Goal: Information Seeking & Learning: Check status

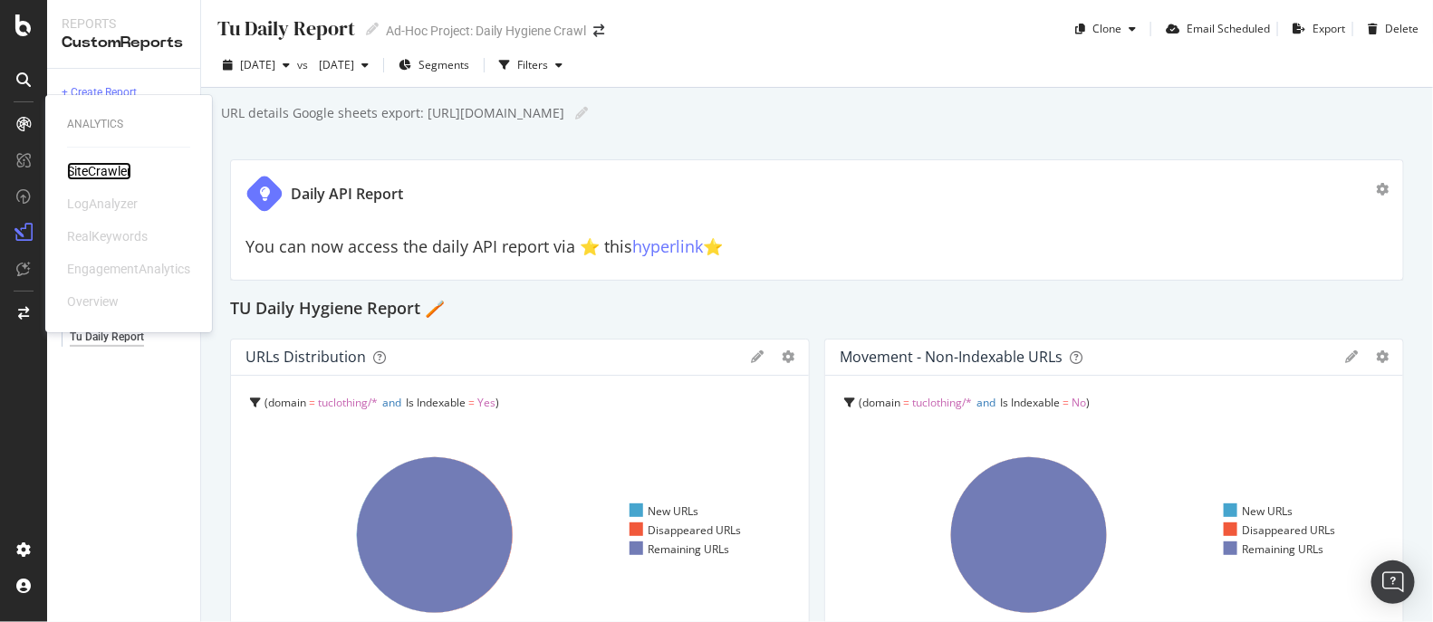
click at [94, 167] on div "SiteCrawler" at bounding box center [99, 171] width 64 height 18
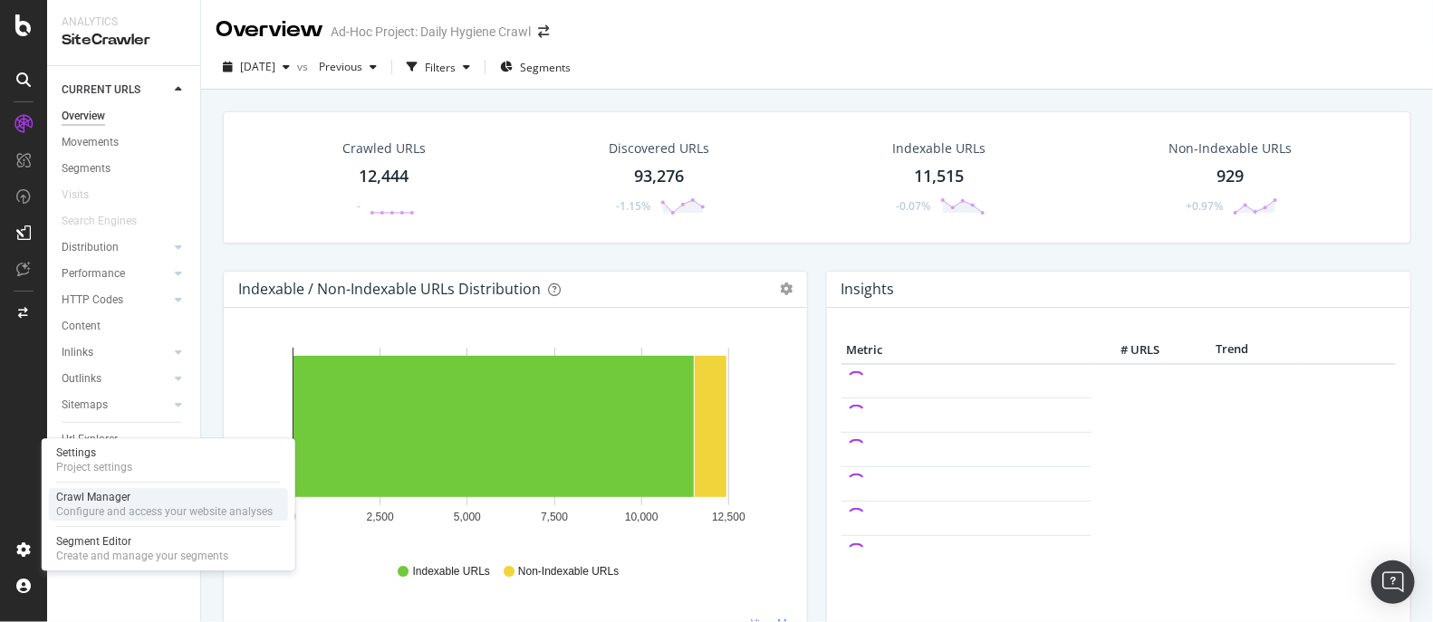
click at [79, 500] on div "Crawl Manager" at bounding box center [164, 497] width 217 height 14
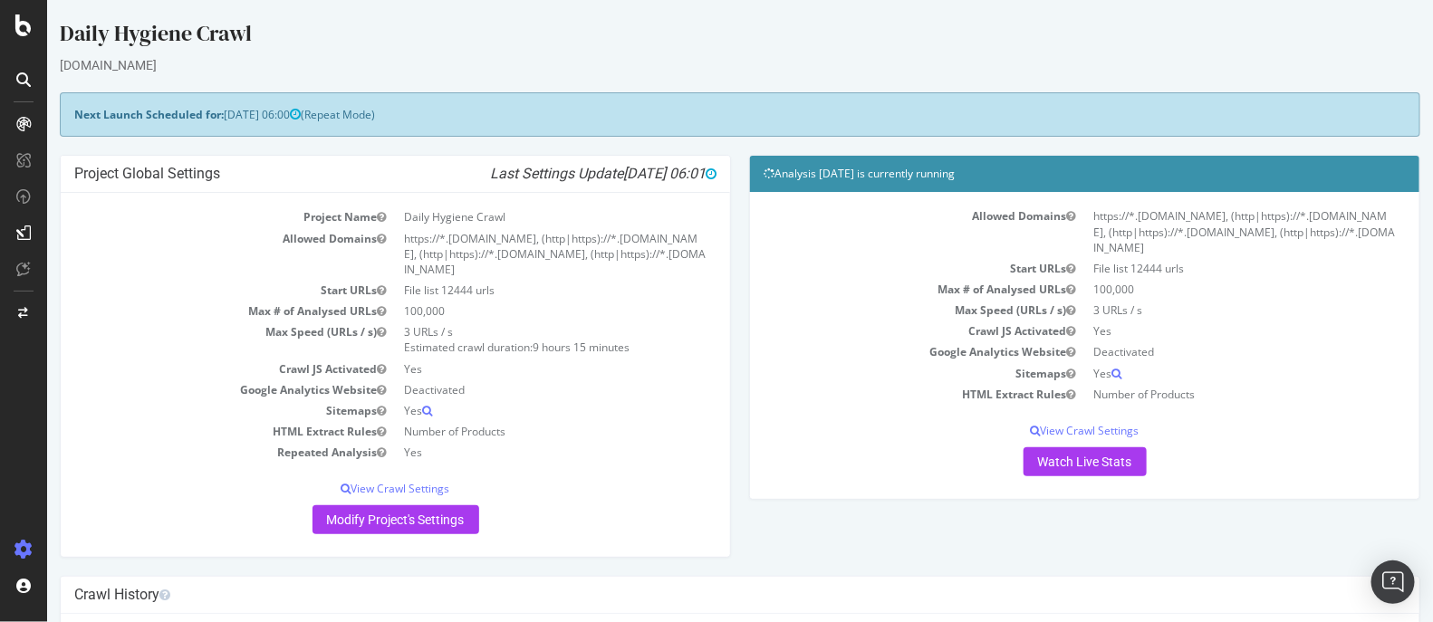
drag, startPoint x: 752, startPoint y: 169, endPoint x: 1250, endPoint y: 410, distance: 552.4
click at [1253, 403] on div "Analysis 2025 Sep. 1st is currently running Allowed Domains https://*.sainsbury…" at bounding box center [1083, 327] width 671 height 345
click at [883, 539] on div "Project Global Settings Last Settings Update 2025-09-01 06:01 Project Name Dail…" at bounding box center [739, 365] width 1379 height 421
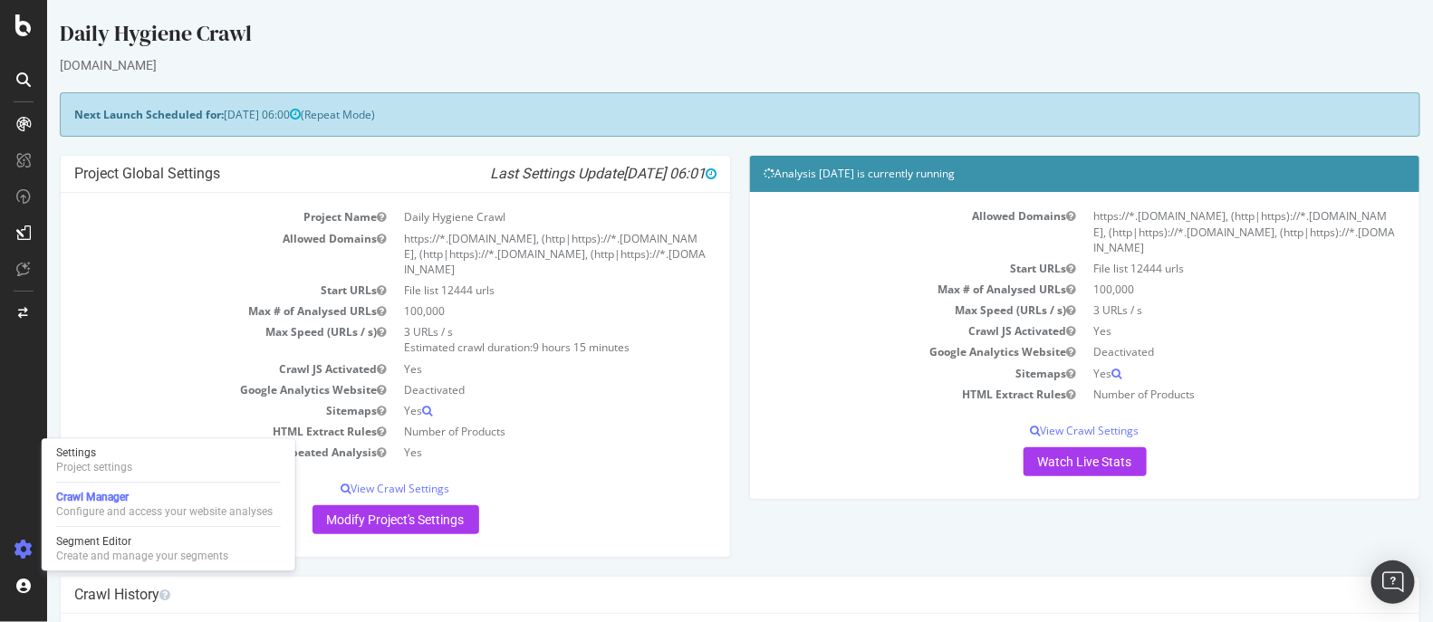
click at [613, 250] on td "https://*.sainsburys.co.uk, (http|https)://*.habitat.co.uk, (http|https)://*.ar…" at bounding box center [556, 254] width 322 height 52
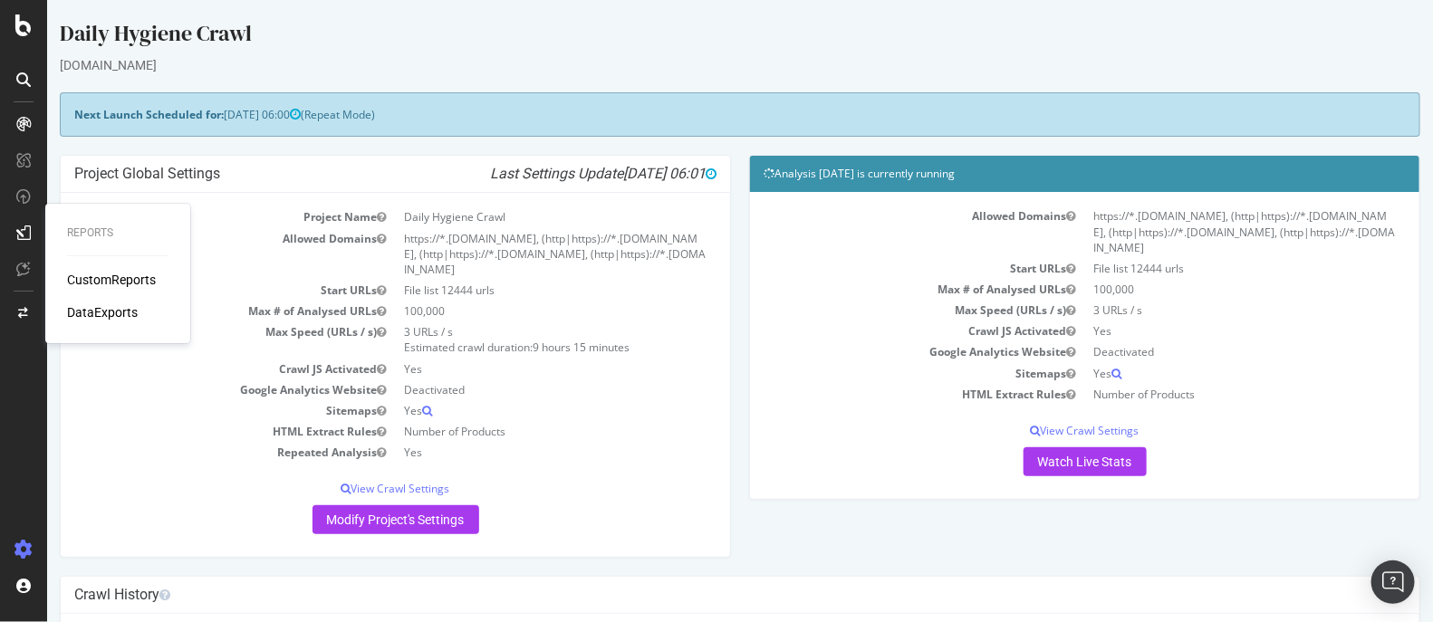
click at [106, 280] on div "CustomReports" at bounding box center [111, 280] width 89 height 18
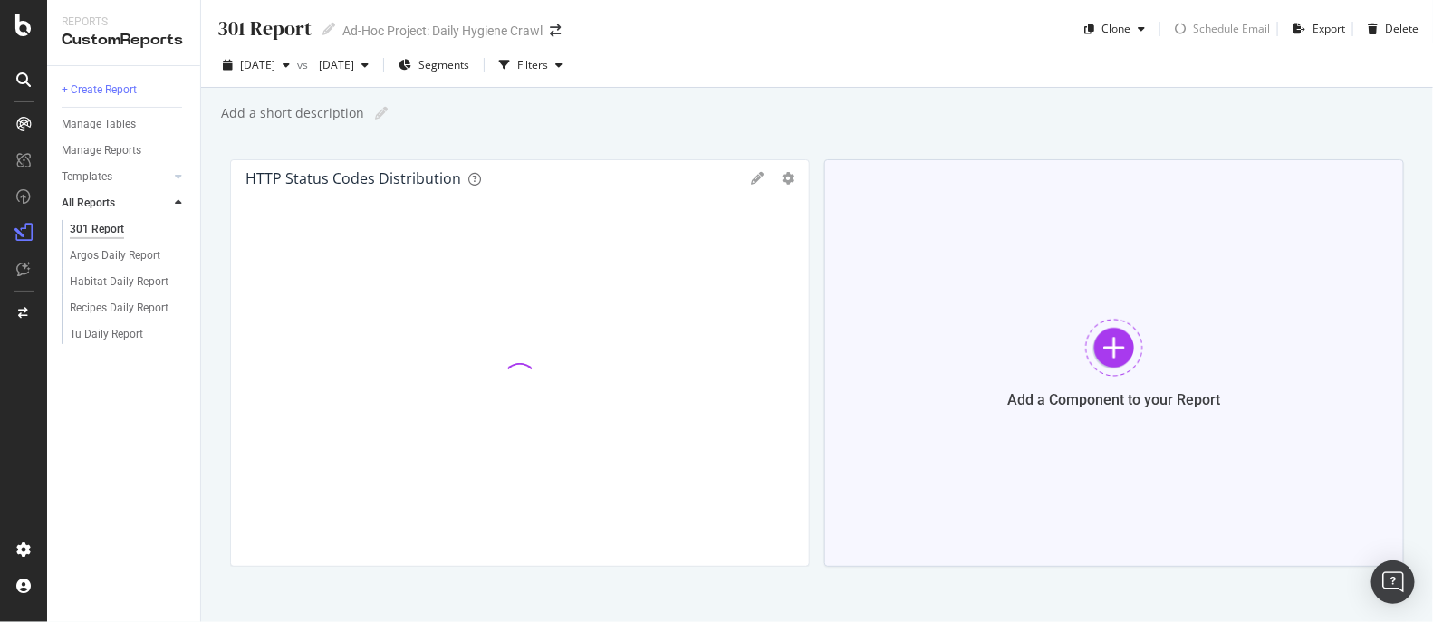
click at [1211, 280] on div "Add a Component to your Report" at bounding box center [1115, 363] width 580 height 408
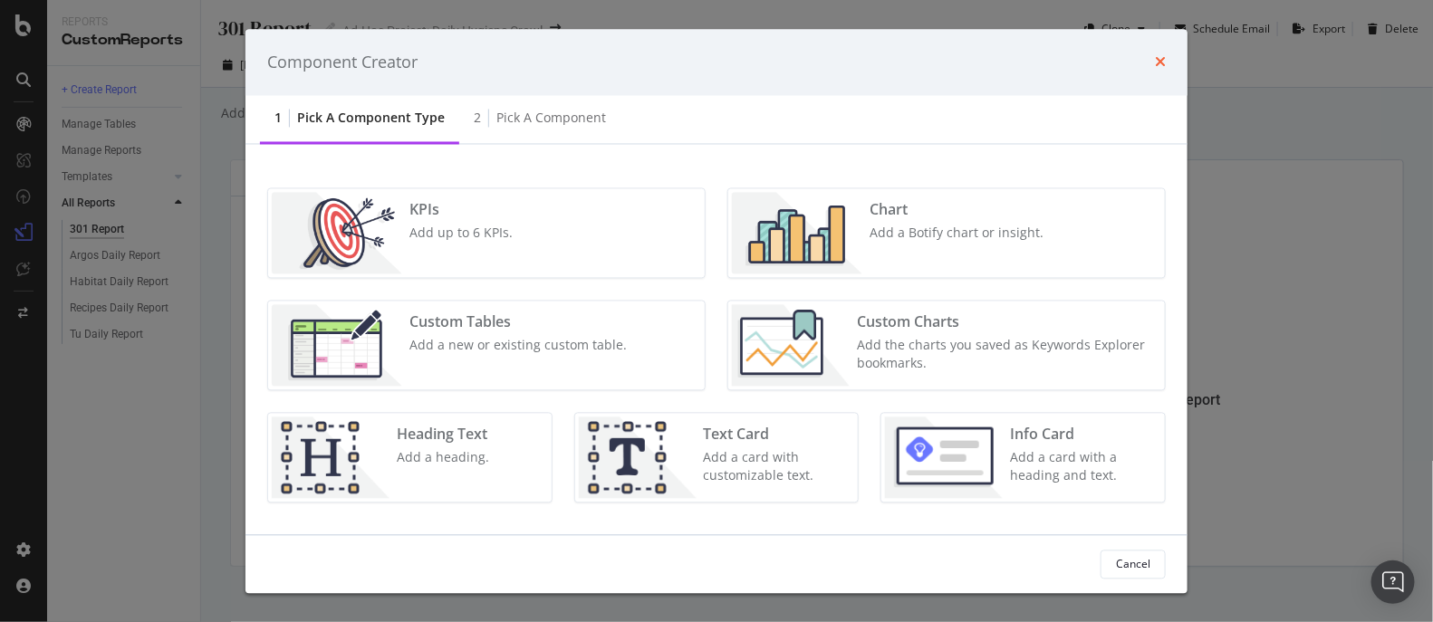
click at [1164, 59] on icon "times" at bounding box center [1160, 62] width 11 height 14
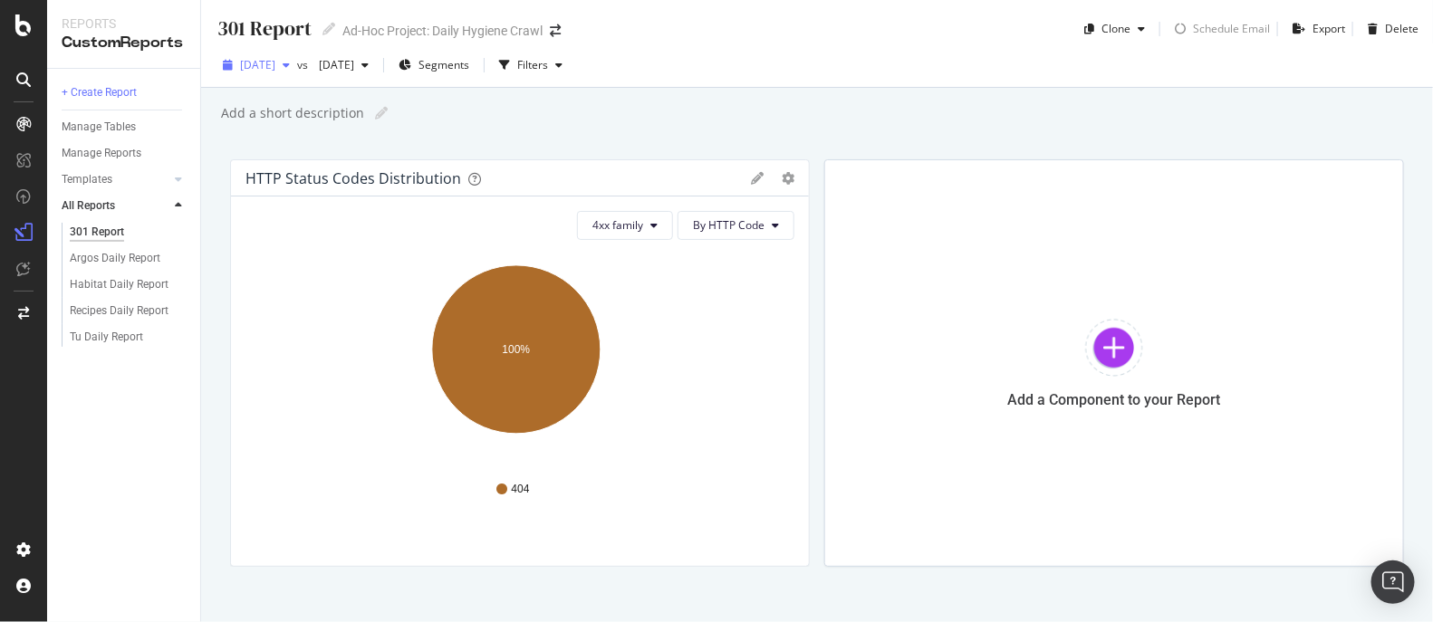
click at [275, 65] on span "[DATE]" at bounding box center [257, 64] width 35 height 15
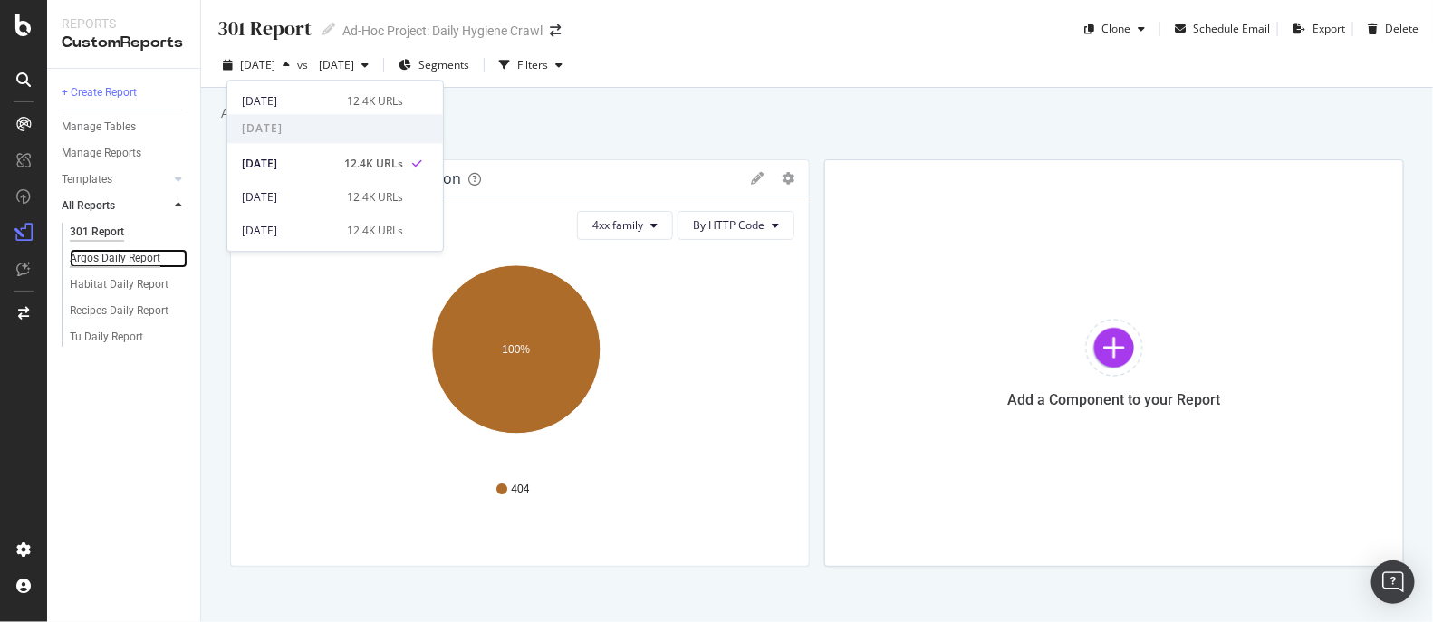
click at [122, 259] on div "Argos Daily Report" at bounding box center [115, 258] width 91 height 19
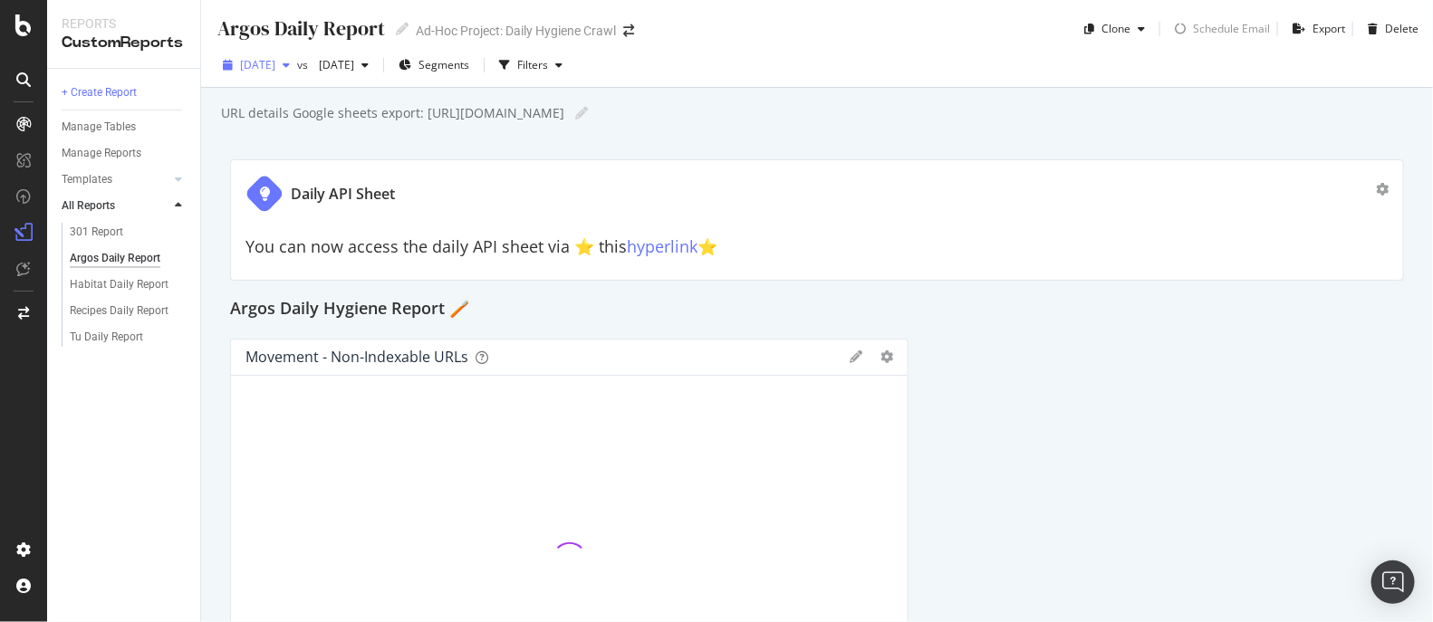
click at [275, 69] on span "[DATE]" at bounding box center [257, 64] width 35 height 15
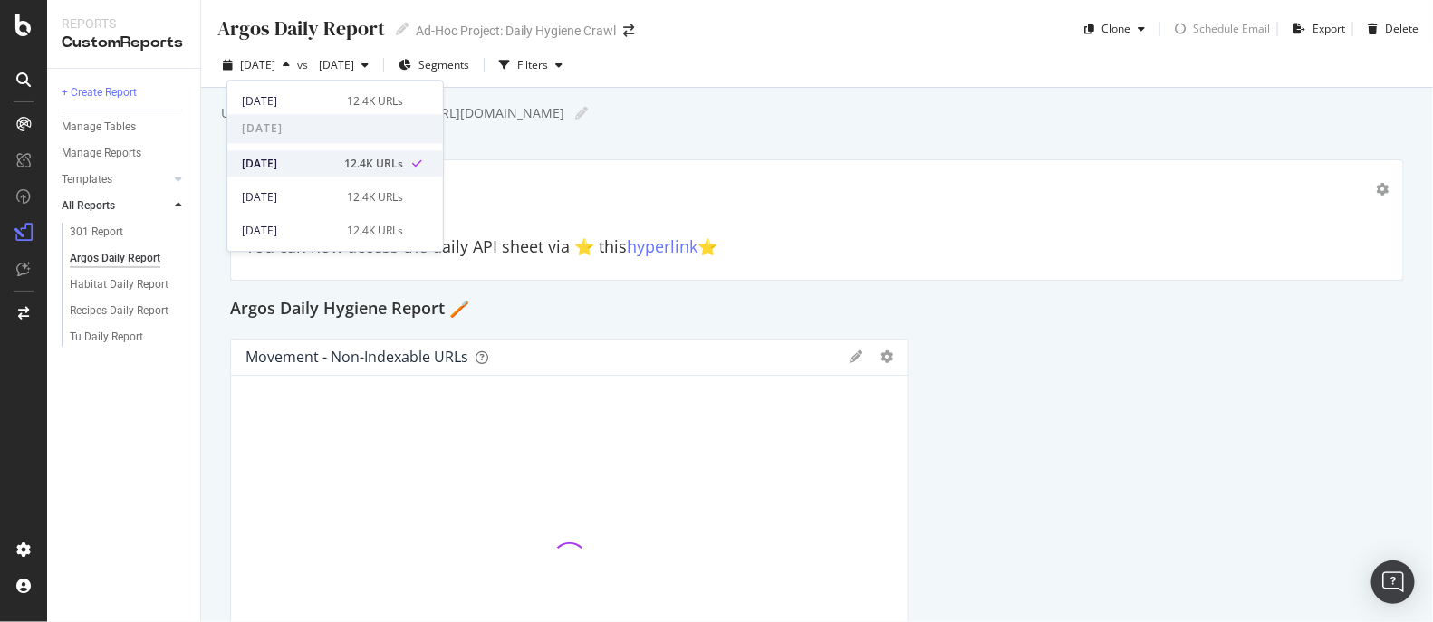
click at [283, 159] on div "[DATE]" at bounding box center [288, 164] width 92 height 16
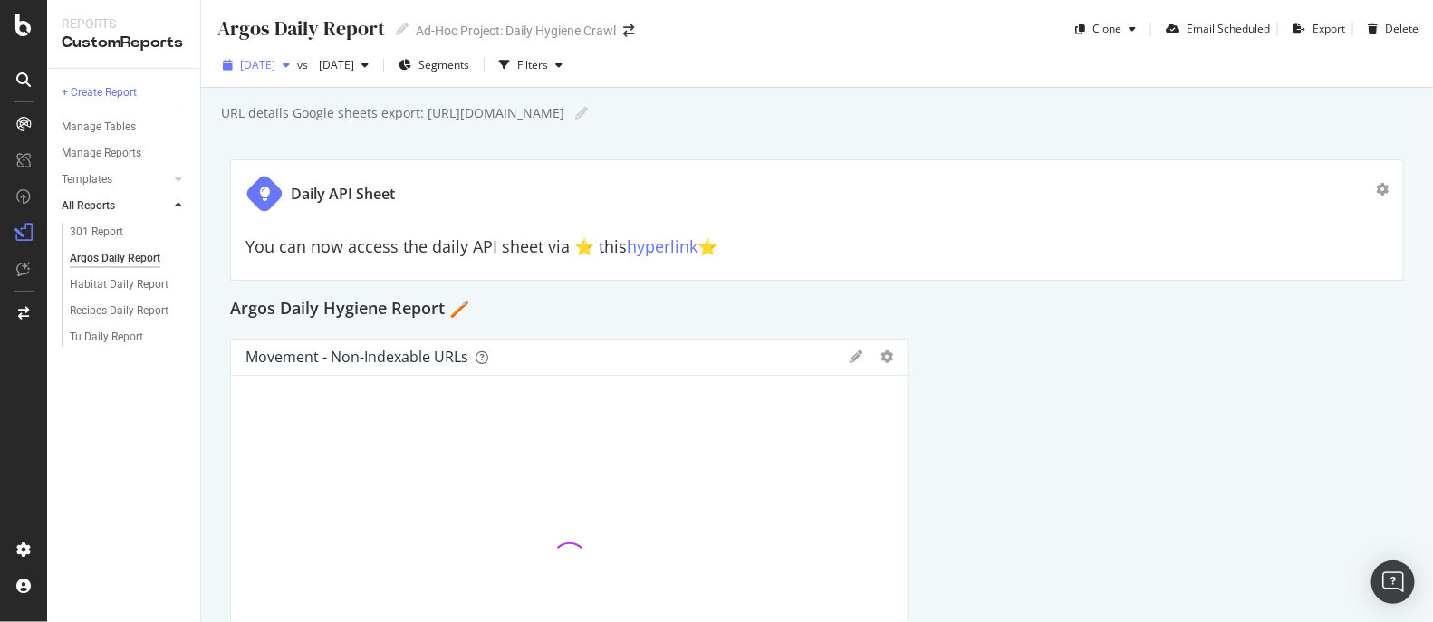
click at [285, 72] on div "[DATE]" at bounding box center [257, 65] width 82 height 27
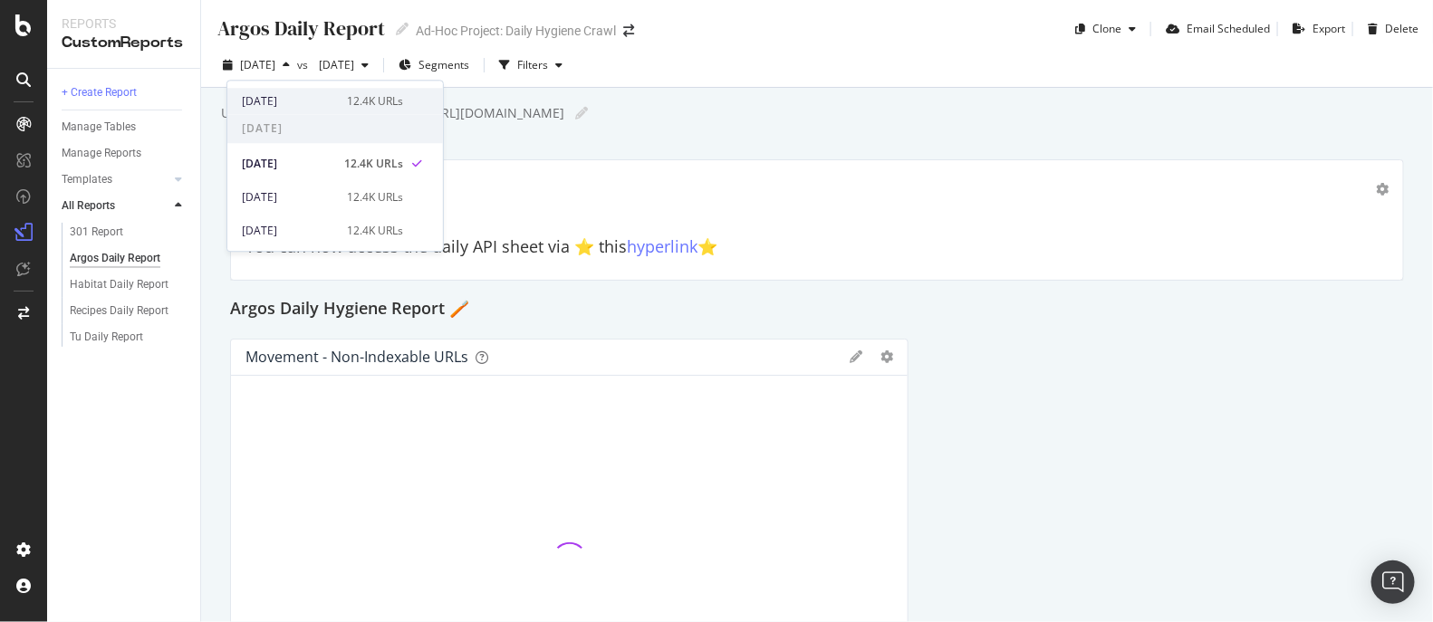
click at [290, 98] on div "[DATE]" at bounding box center [289, 101] width 94 height 16
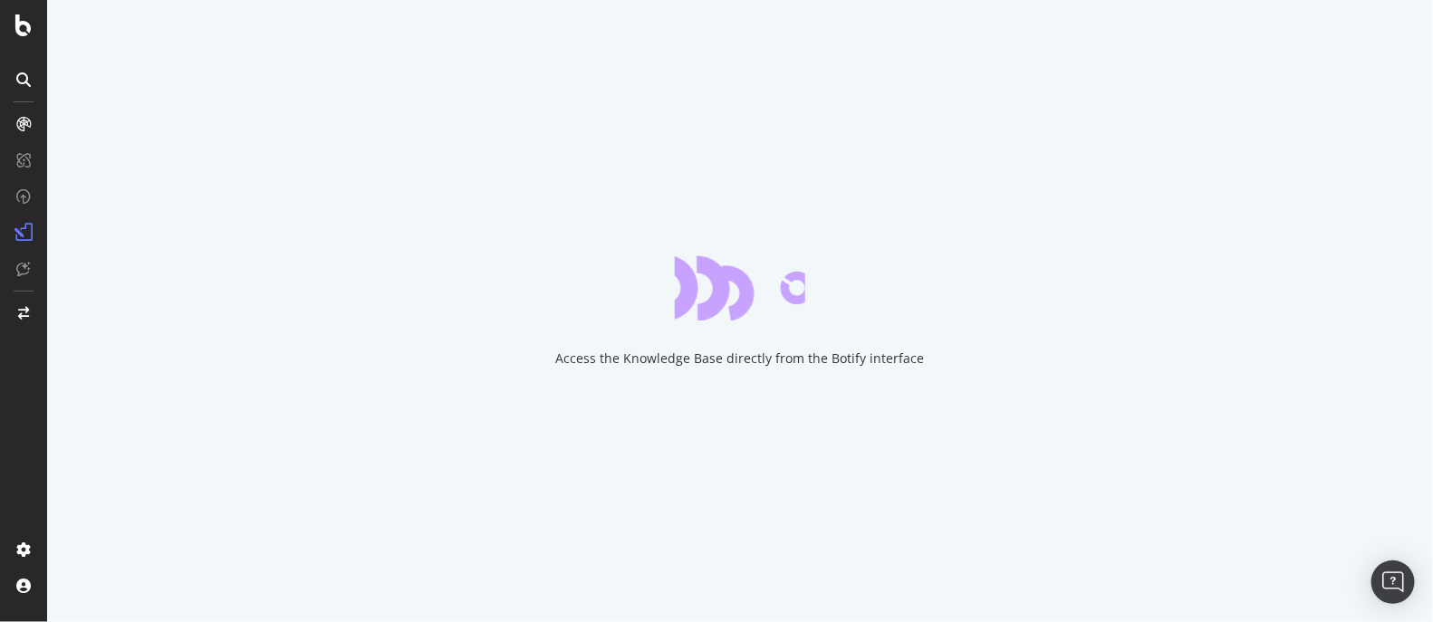
click at [290, 98] on div "Access the Knowledge Base directly from the Botify interface" at bounding box center [740, 311] width 1386 height 622
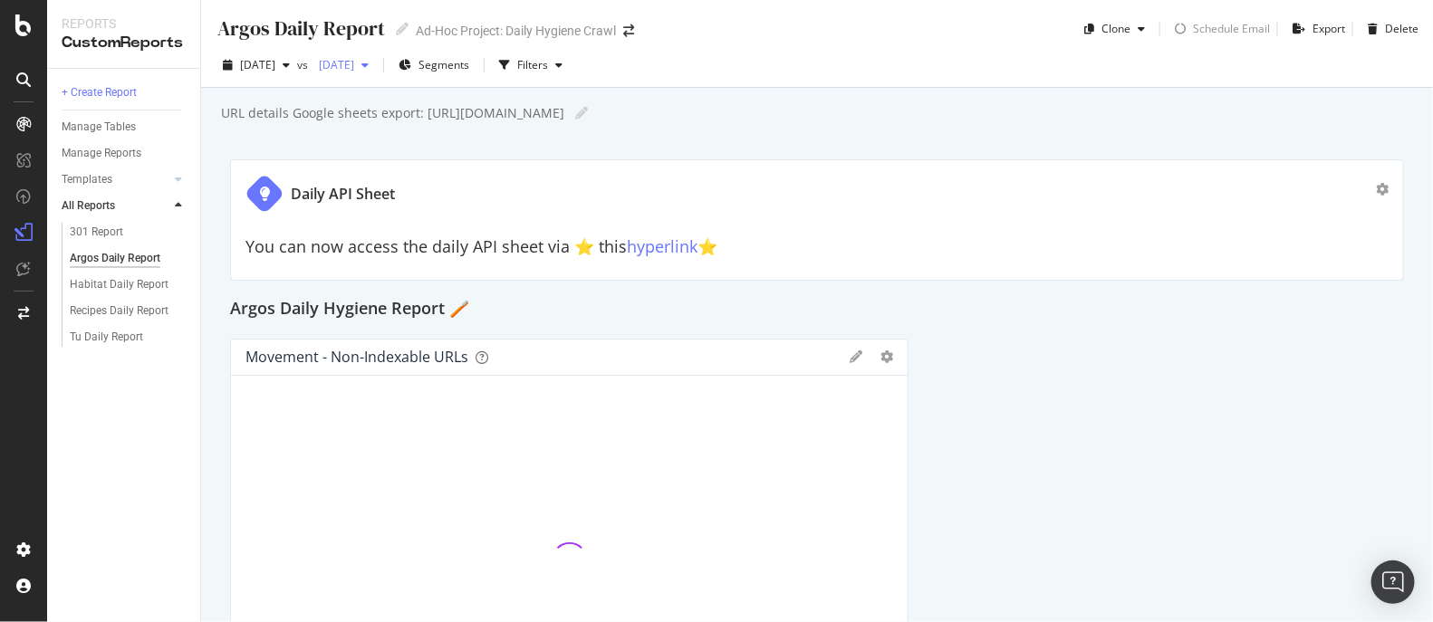
click at [354, 65] on span "[DATE]" at bounding box center [333, 64] width 43 height 15
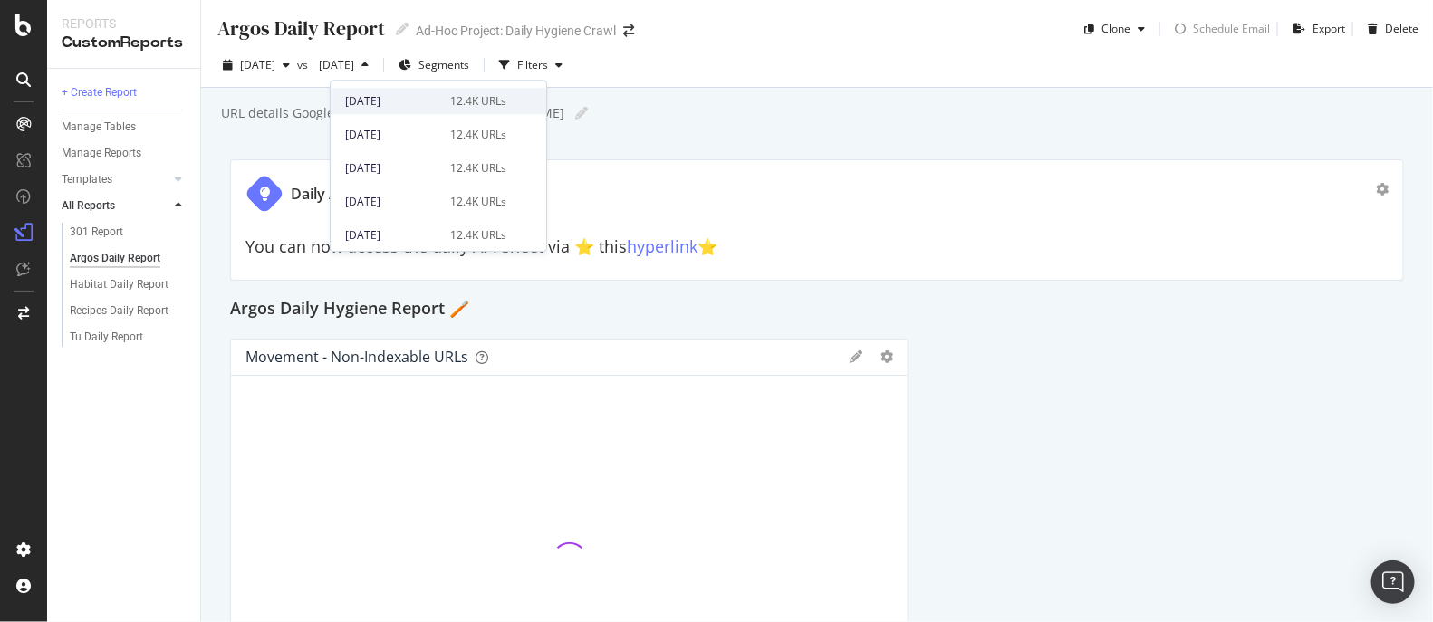
click at [402, 111] on div "[DATE] 12.4K URLs" at bounding box center [439, 101] width 216 height 26
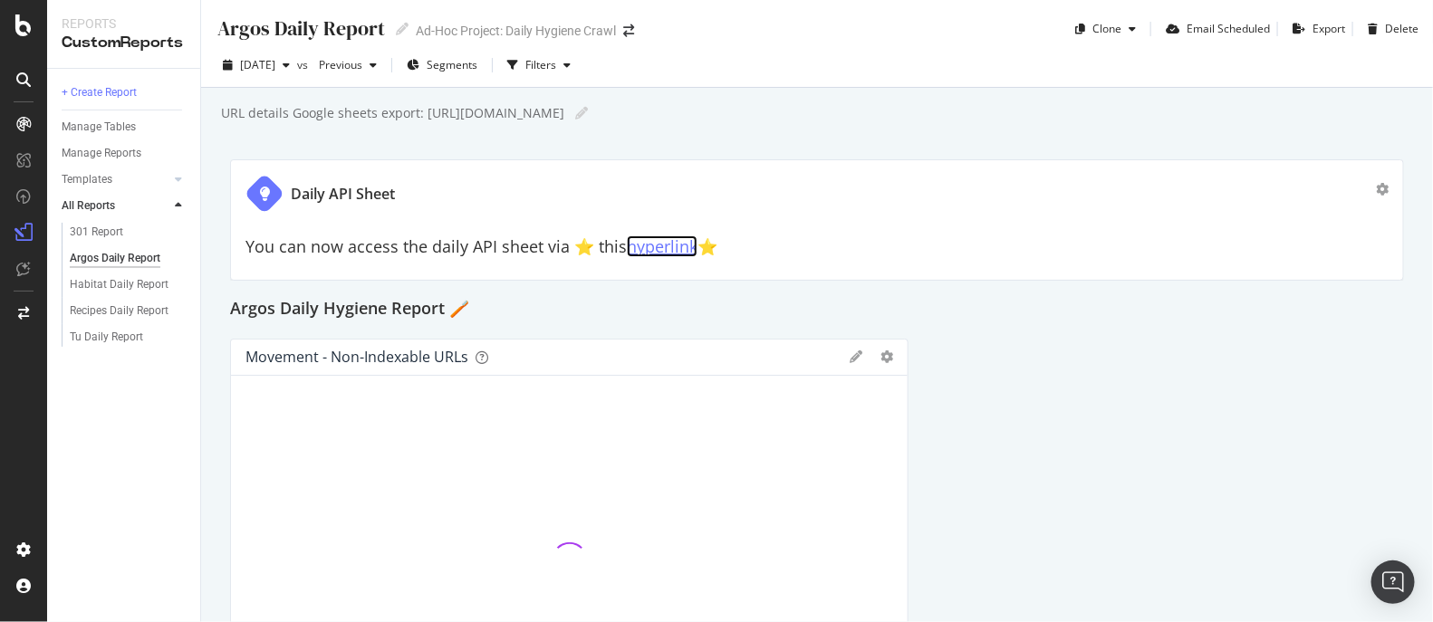
click at [653, 249] on link "hyperlink" at bounding box center [662, 247] width 71 height 22
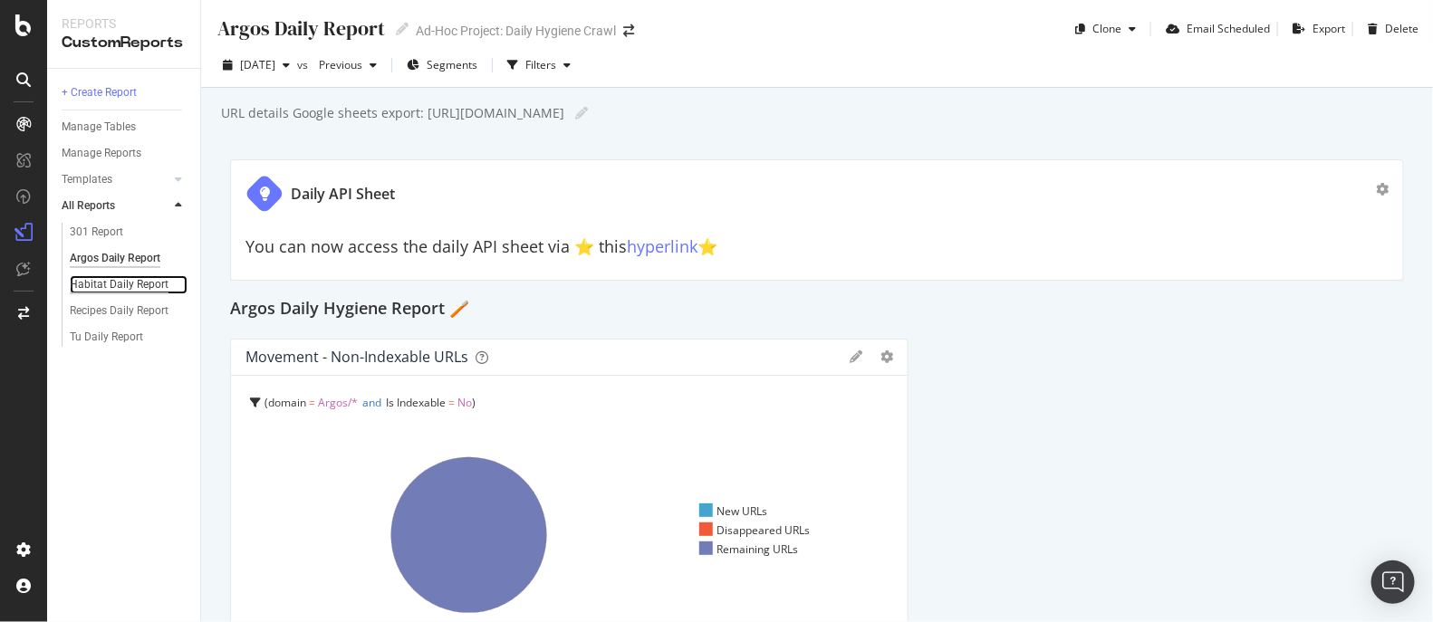
click at [126, 283] on div "Habitat Daily Report" at bounding box center [119, 284] width 99 height 19
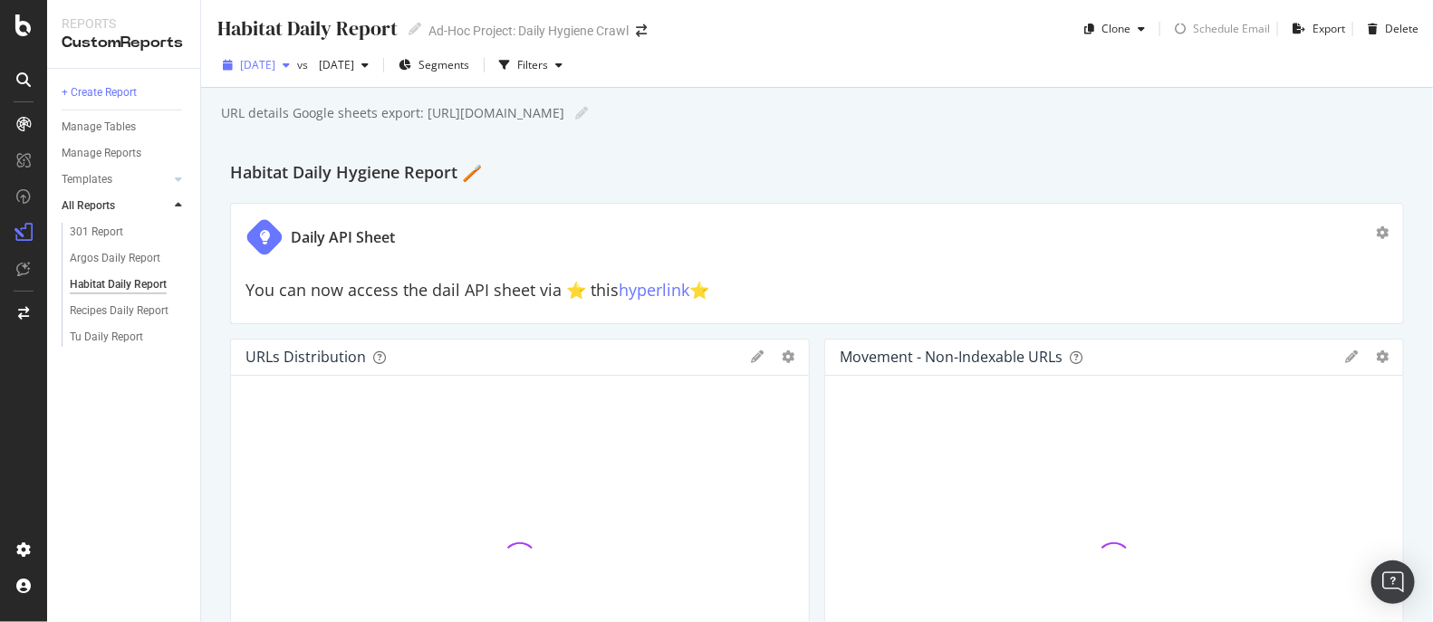
click at [275, 66] on span "[DATE]" at bounding box center [257, 64] width 35 height 15
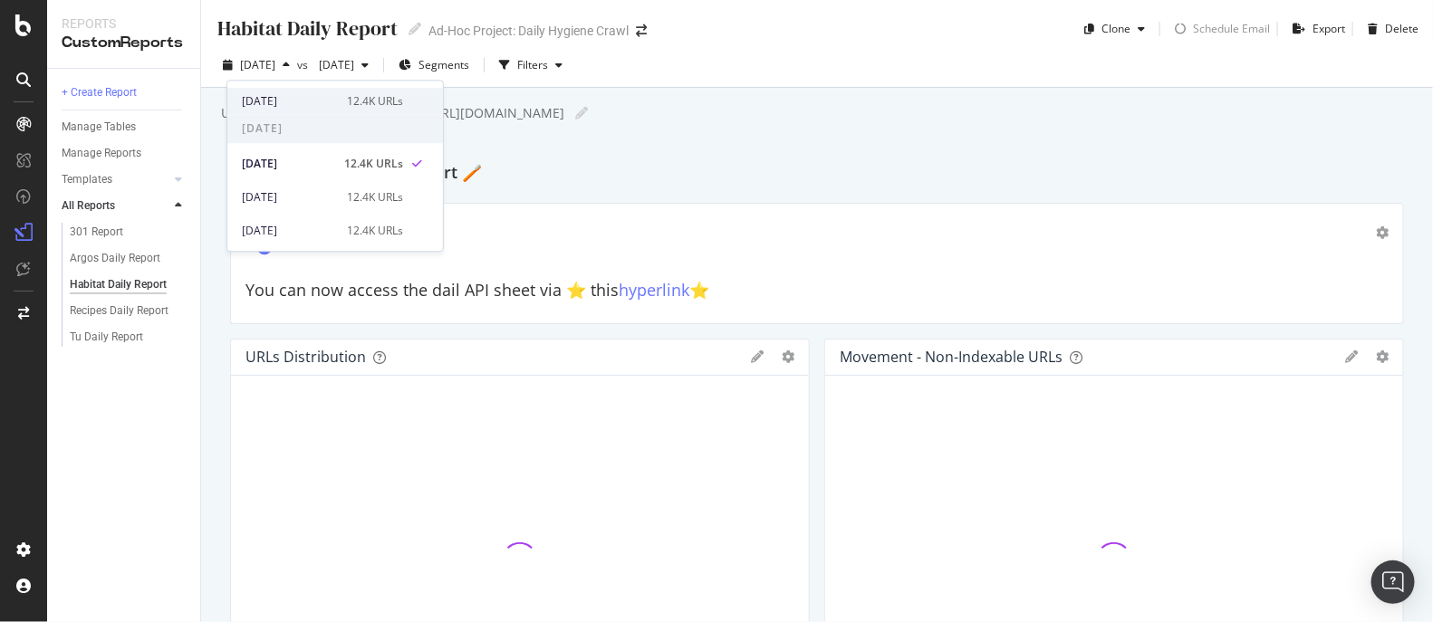
click at [302, 101] on div "[DATE]" at bounding box center [289, 101] width 94 height 16
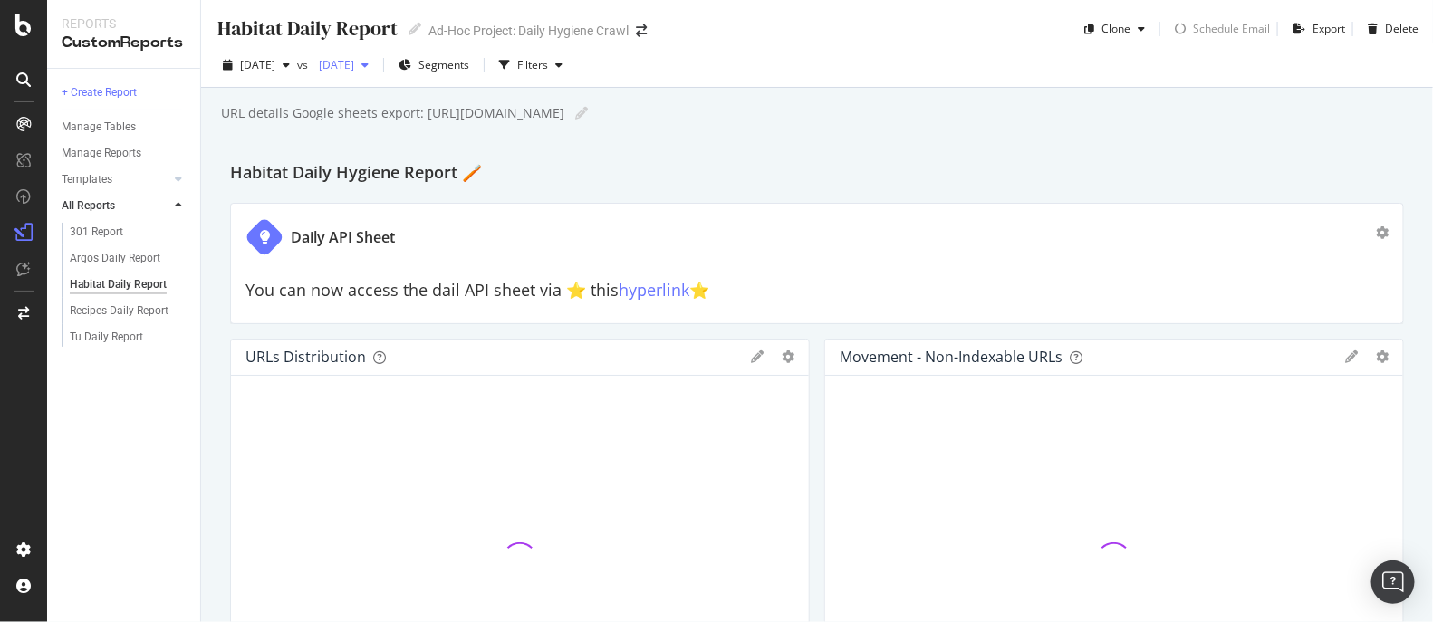
click at [354, 70] on span "[DATE]" at bounding box center [333, 64] width 43 height 15
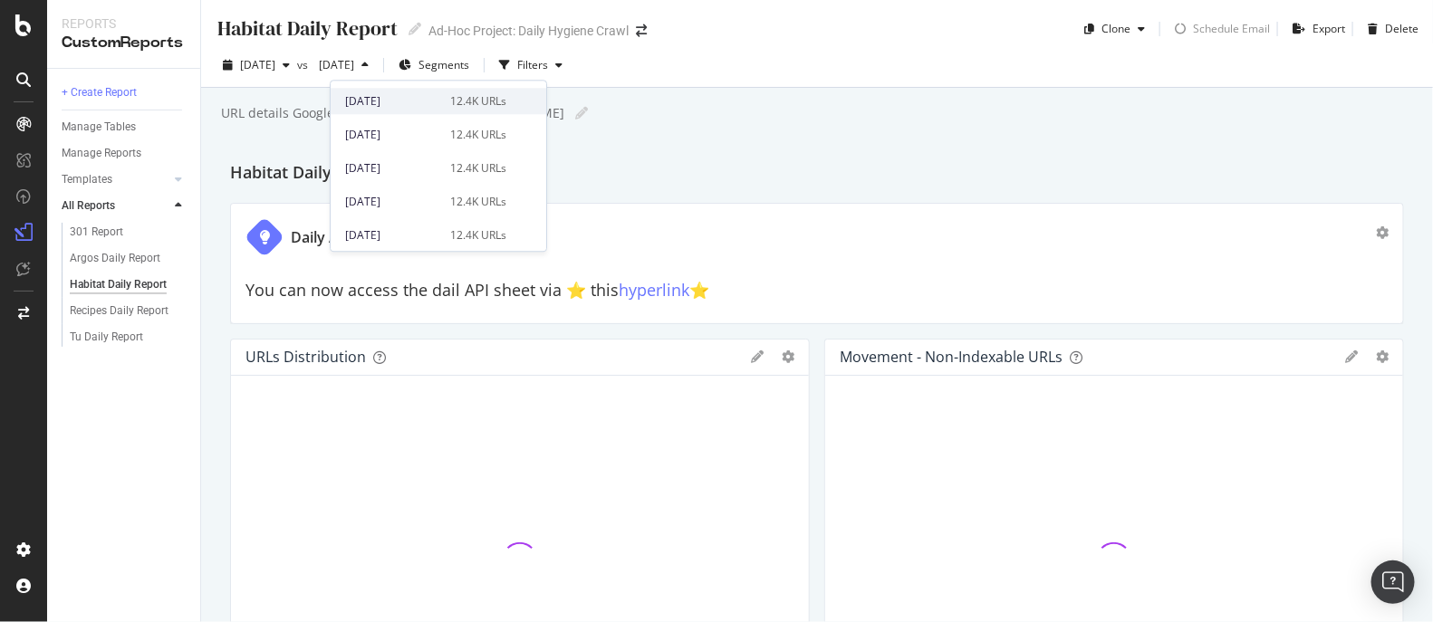
click at [381, 102] on div "[DATE]" at bounding box center [392, 101] width 94 height 16
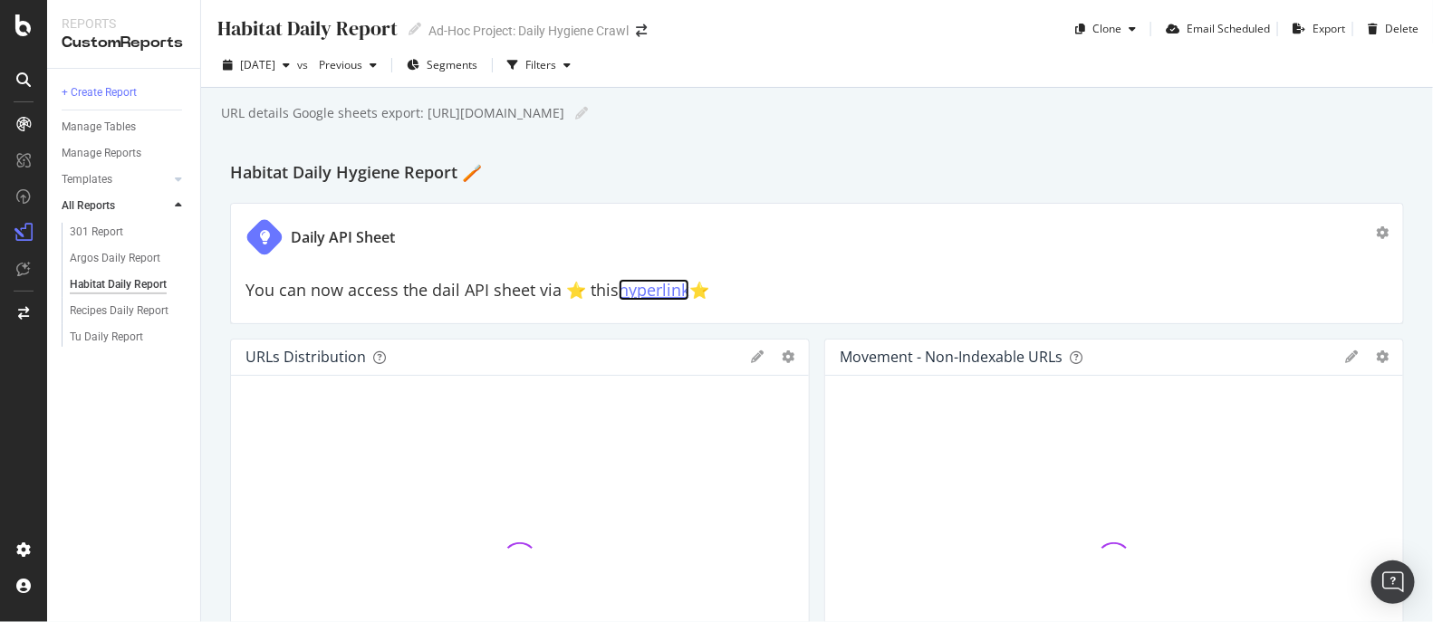
click at [651, 289] on link "hyperlink" at bounding box center [654, 290] width 71 height 22
click at [87, 333] on div "Tu Daily Report" at bounding box center [106, 337] width 73 height 19
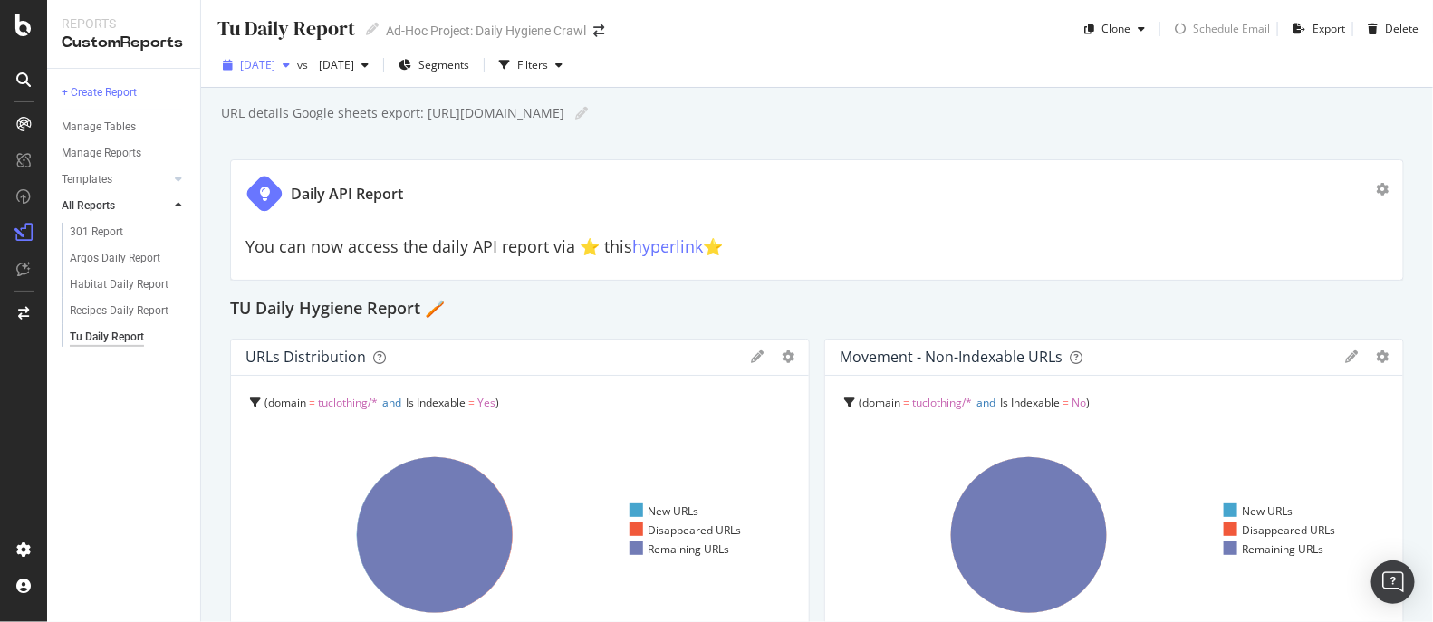
click at [275, 67] on span "[DATE]" at bounding box center [257, 64] width 35 height 15
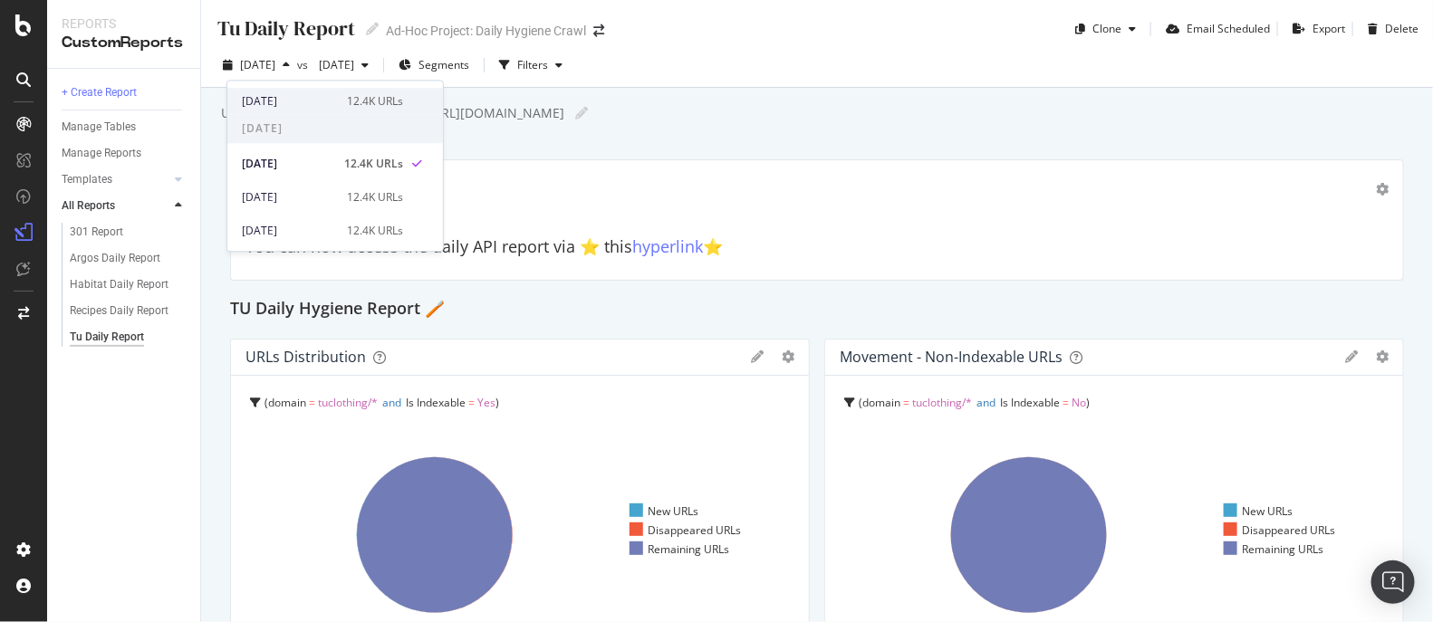
click at [289, 93] on div "[DATE]" at bounding box center [289, 101] width 94 height 16
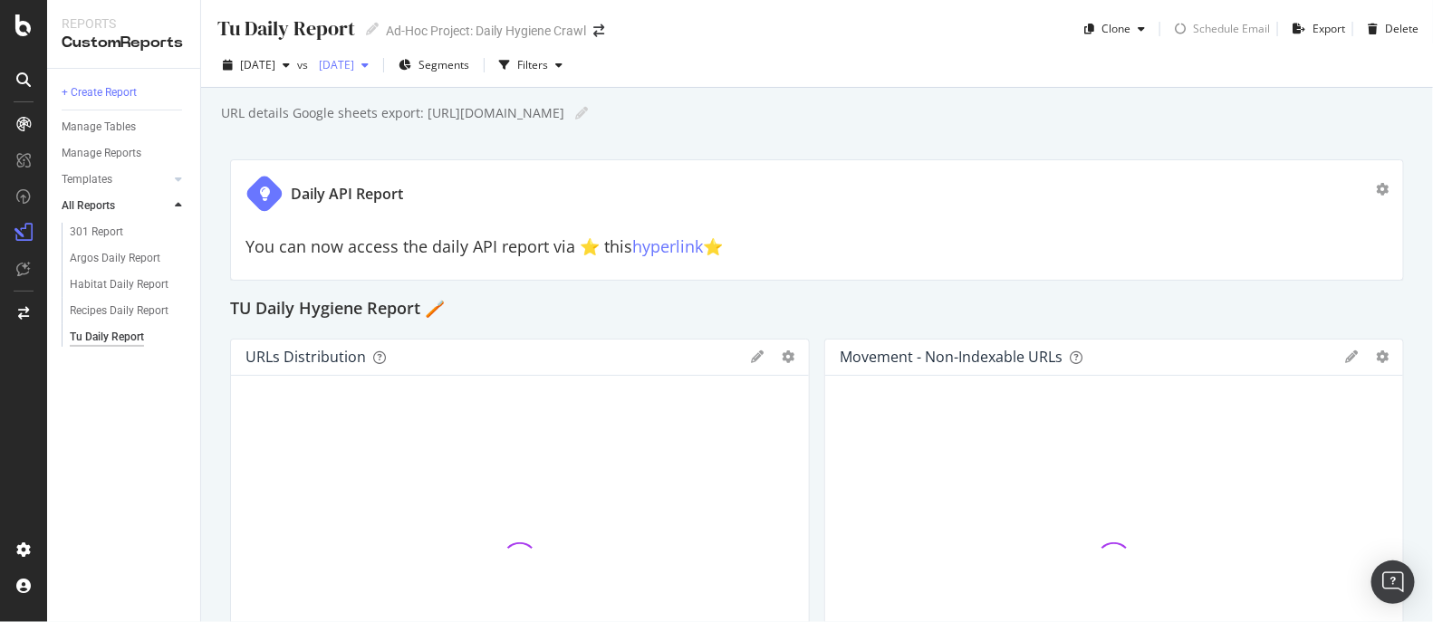
click at [354, 64] on span "[DATE]" at bounding box center [333, 64] width 43 height 15
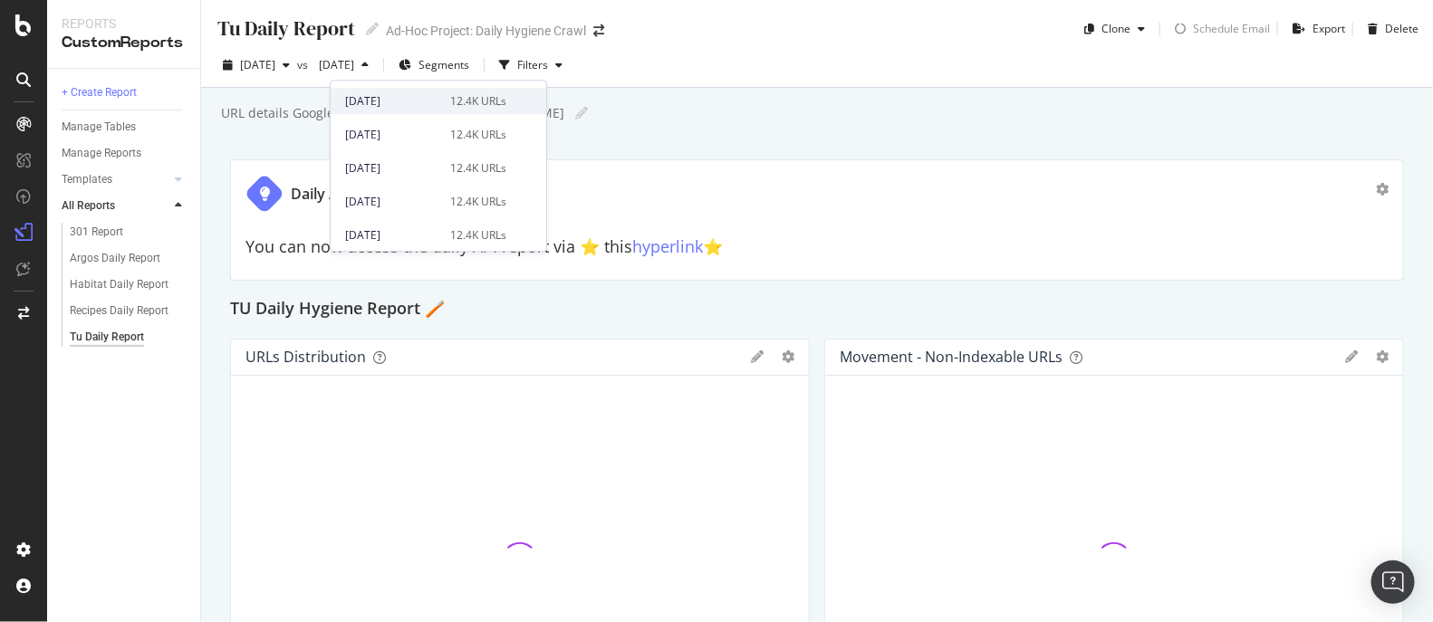
click at [400, 110] on div "[DATE] 12.4K URLs" at bounding box center [439, 101] width 216 height 26
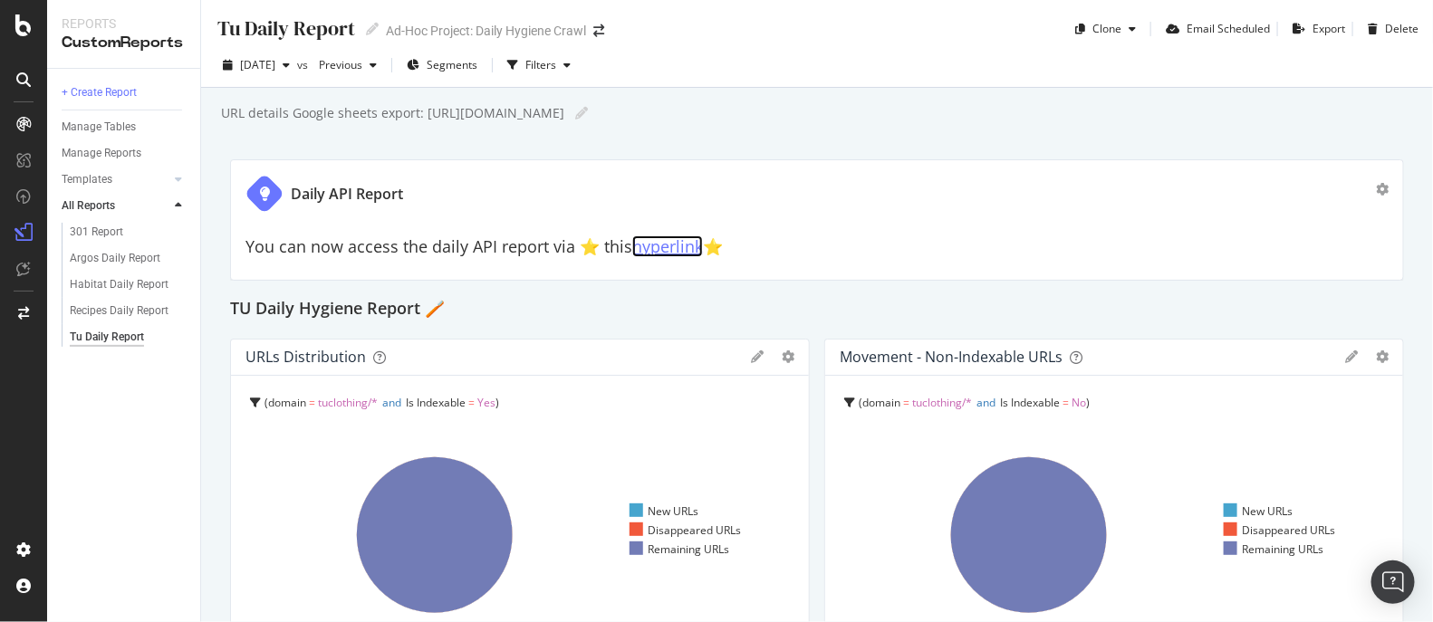
click at [678, 246] on link "hyperlink" at bounding box center [667, 247] width 71 height 22
